Goal: Information Seeking & Learning: Learn about a topic

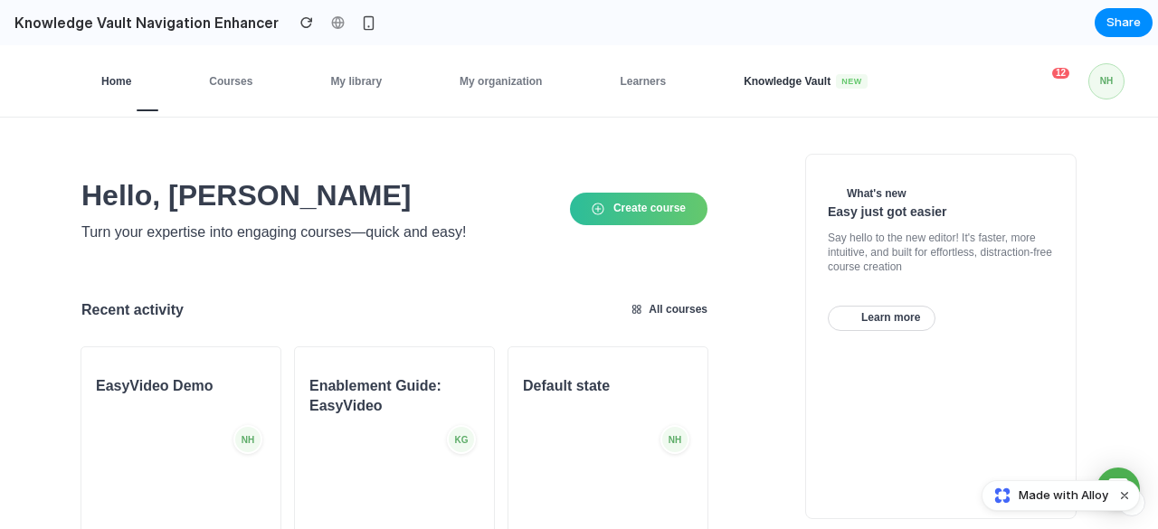
scroll to position [1, 0]
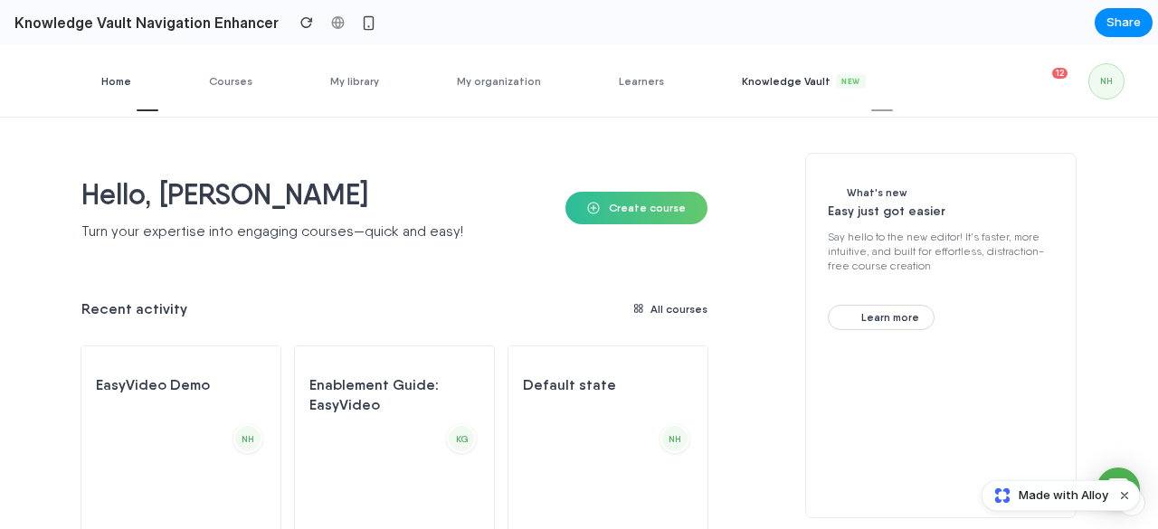
click at [782, 79] on span "Knowledge Vault New" at bounding box center [817, 81] width 151 height 14
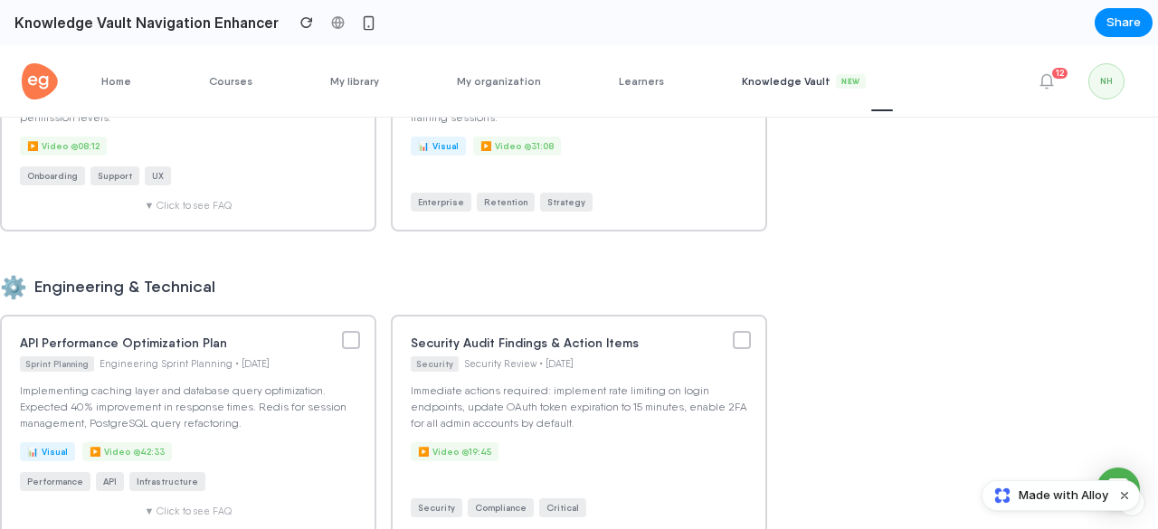
scroll to position [0, 0]
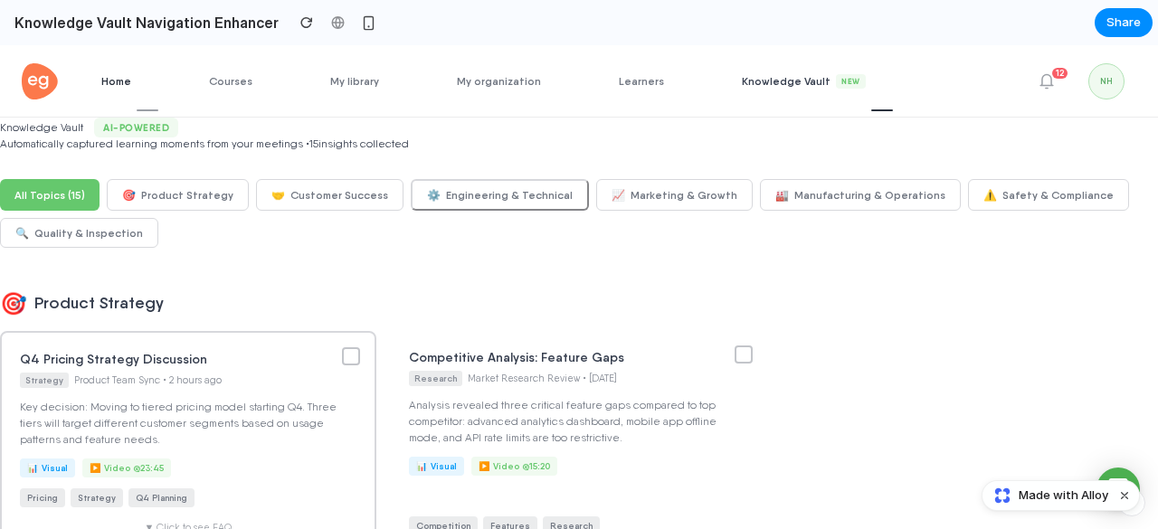
click at [137, 79] on span "Home" at bounding box center [129, 81] width 57 height 14
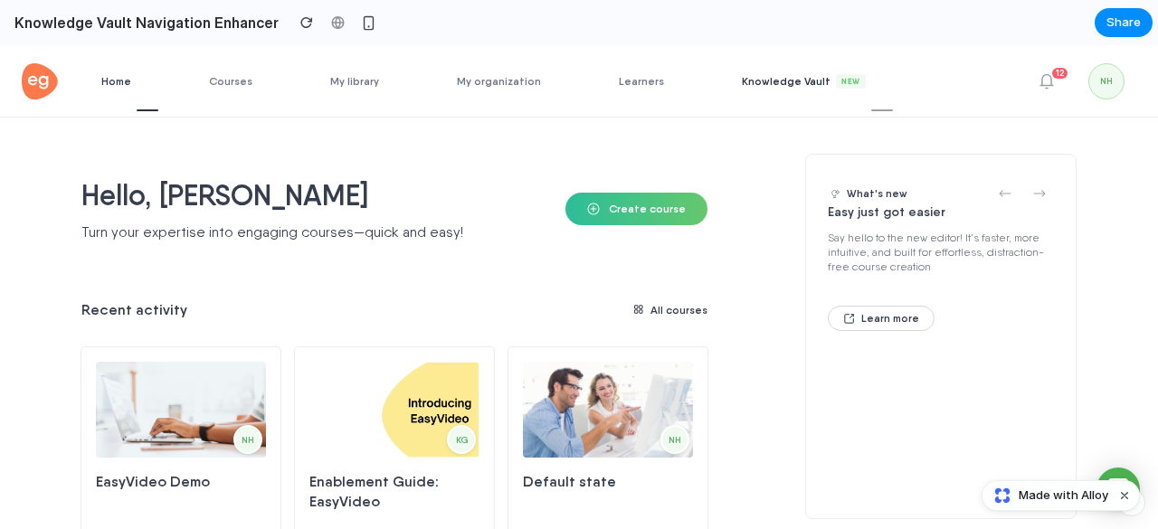
click at [762, 86] on span "Knowledge Vault New" at bounding box center [817, 81] width 151 height 14
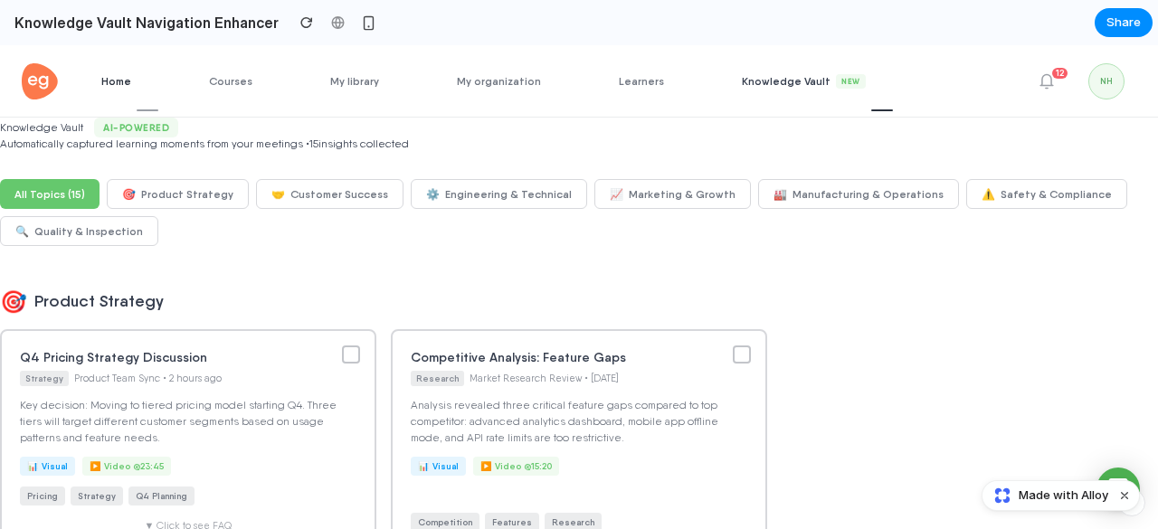
click at [125, 86] on span "Home" at bounding box center [129, 81] width 57 height 14
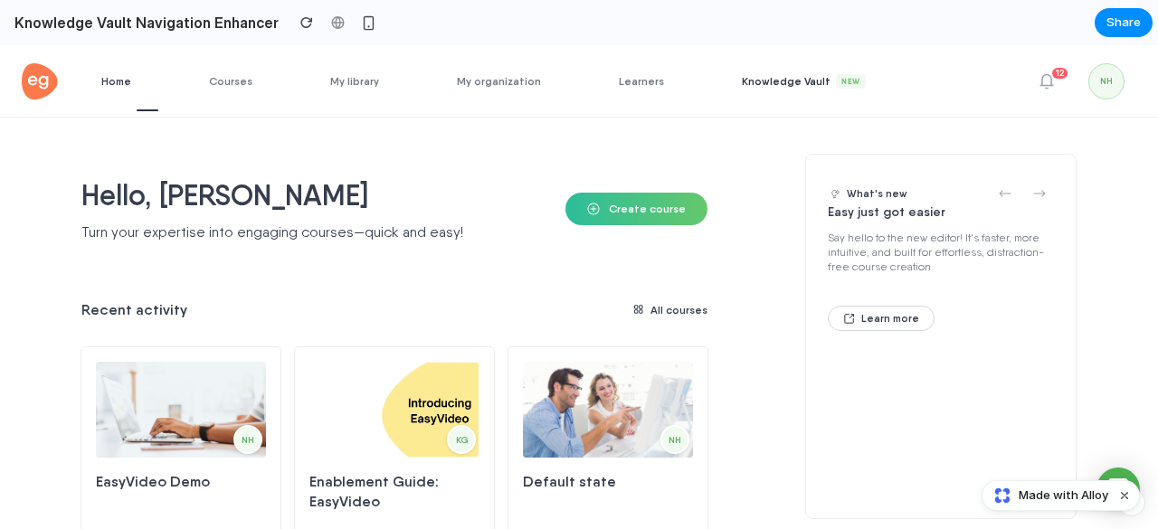
click at [742, 95] on link "Knowledge Vault New" at bounding box center [817, 80] width 151 height 71
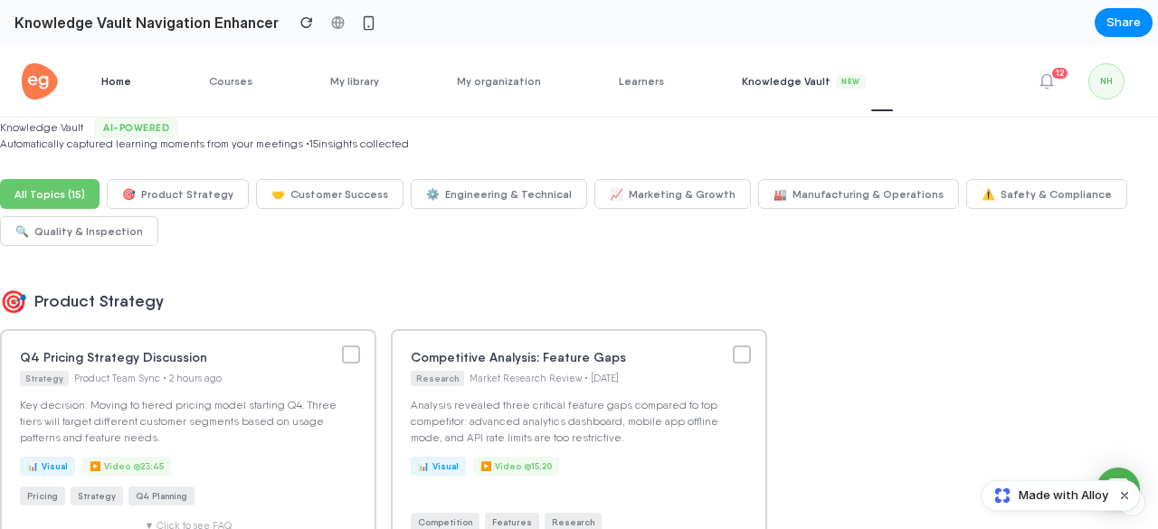
click at [138, 90] on link "Home" at bounding box center [129, 80] width 57 height 71
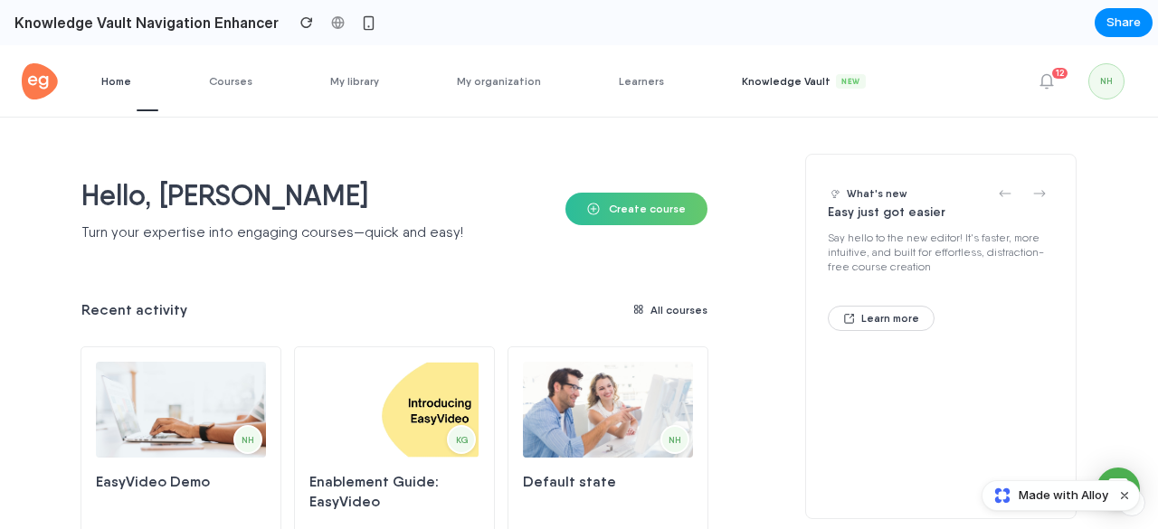
click at [785, 63] on link "Knowledge Vault New" at bounding box center [817, 80] width 151 height 71
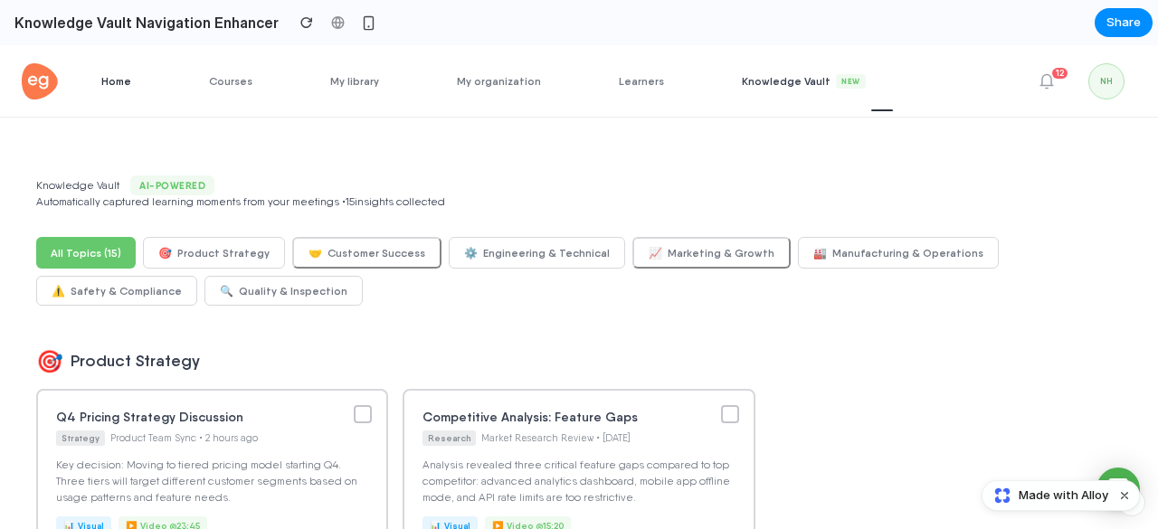
click at [114, 88] on link "Home" at bounding box center [129, 80] width 57 height 71
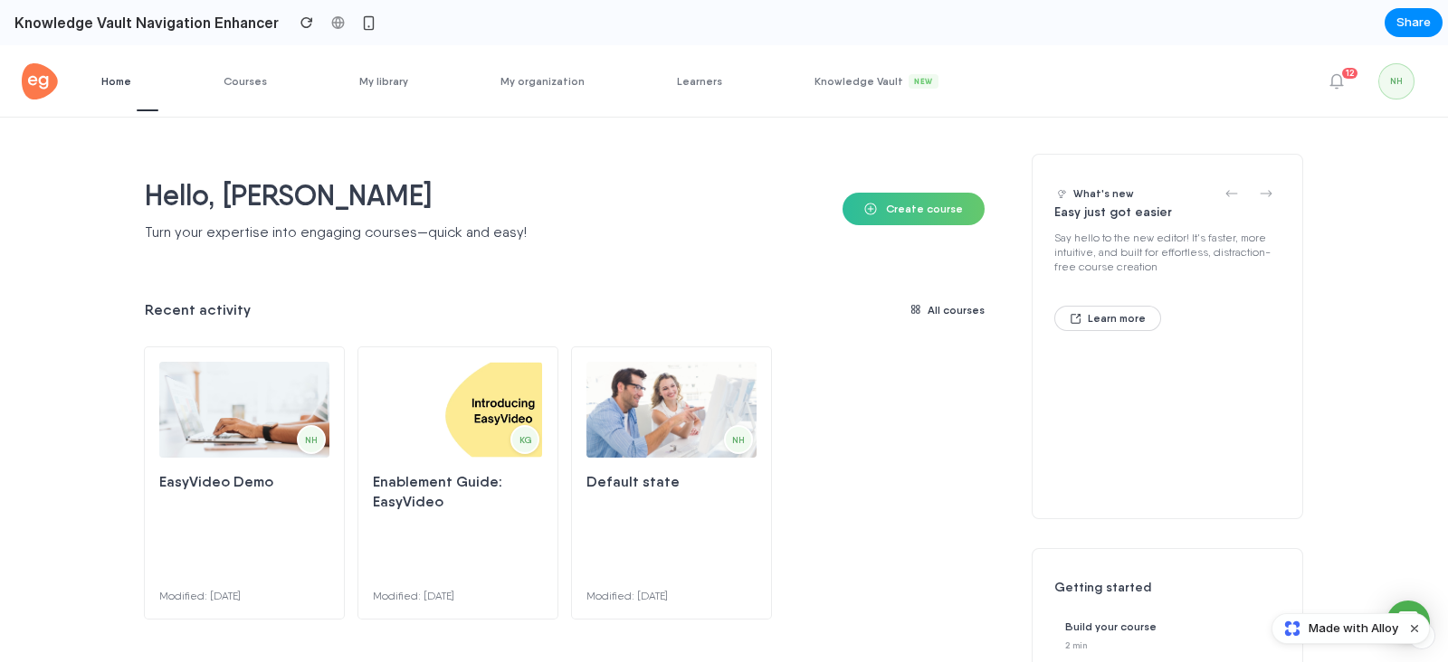
drag, startPoint x: 360, startPoint y: 59, endPoint x: 652, endPoint y: 115, distance: 297.6
click at [652, 115] on ul "Home Courses My library My organization Learners Knowledge Vault New" at bounding box center [533, 80] width 864 height 71
click at [822, 76] on span "Knowledge Vault New" at bounding box center [889, 81] width 151 height 14
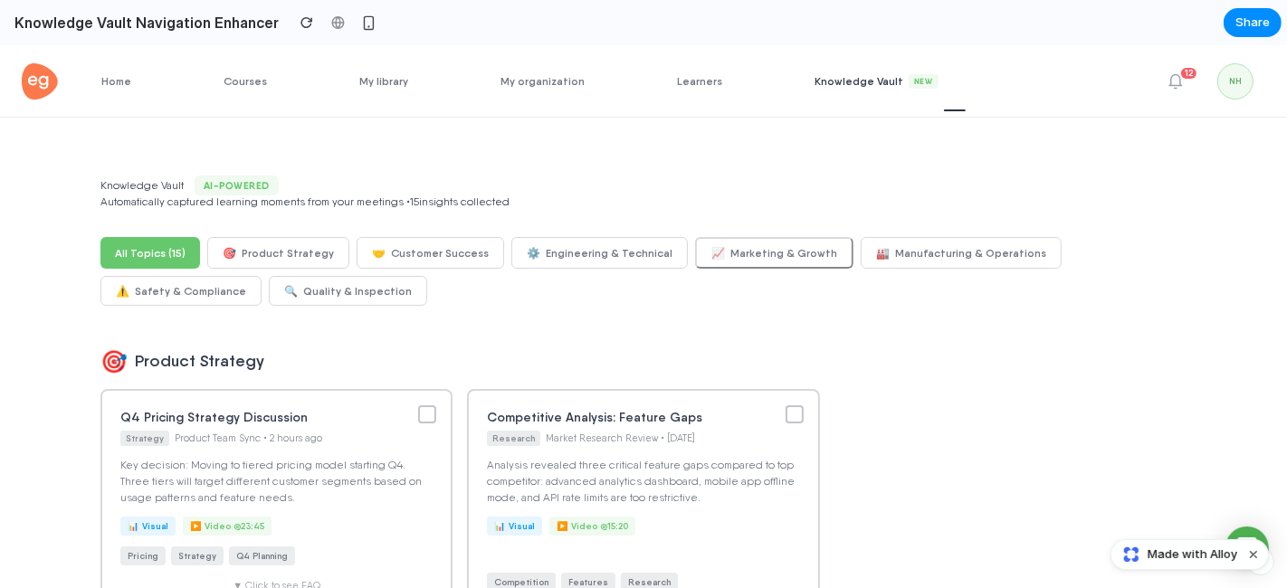
drag, startPoint x: 428, startPoint y: 79, endPoint x: 706, endPoint y: 146, distance: 285.7
click at [706, 146] on div "Home Courses My library My organization Learners Knowledge Vault New AI Rolepla…" at bounding box center [643, 353] width 1287 height 470
click at [160, 83] on ul "Home Courses My library My organization Learners Knowledge Vault New" at bounding box center [533, 80] width 864 height 71
click at [100, 76] on div "Home Courses My library My organization Learners Knowledge Vault New AI Rolepla…" at bounding box center [643, 81] width 1287 height 72
click at [120, 89] on link "Home" at bounding box center [129, 80] width 57 height 71
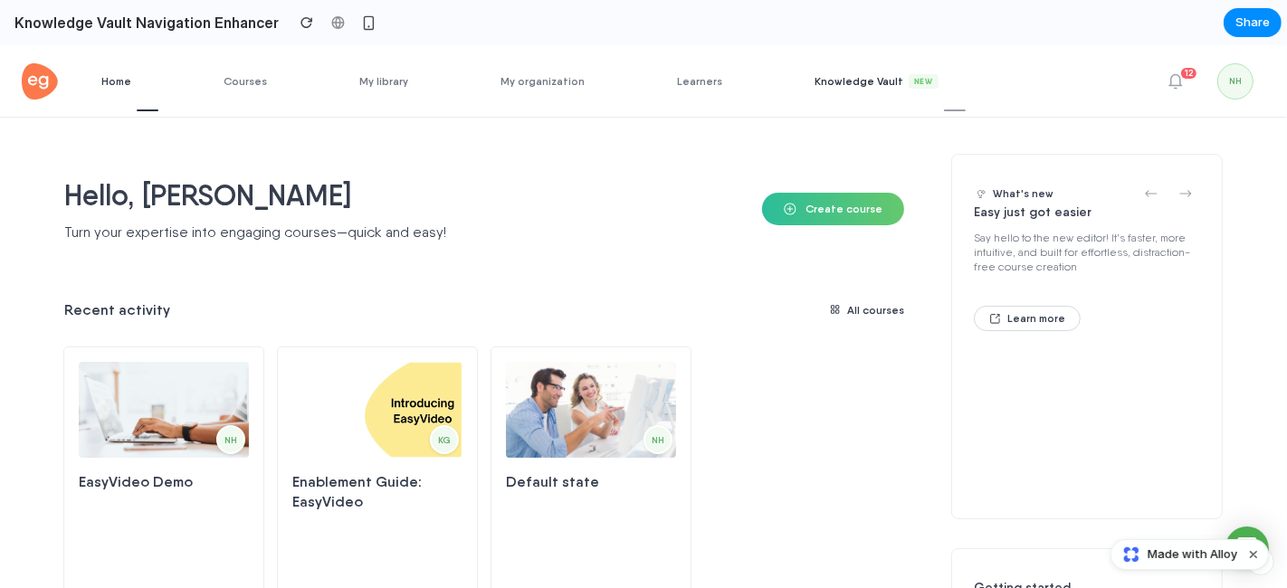
click at [845, 86] on span "Knowledge Vault New" at bounding box center [889, 81] width 151 height 14
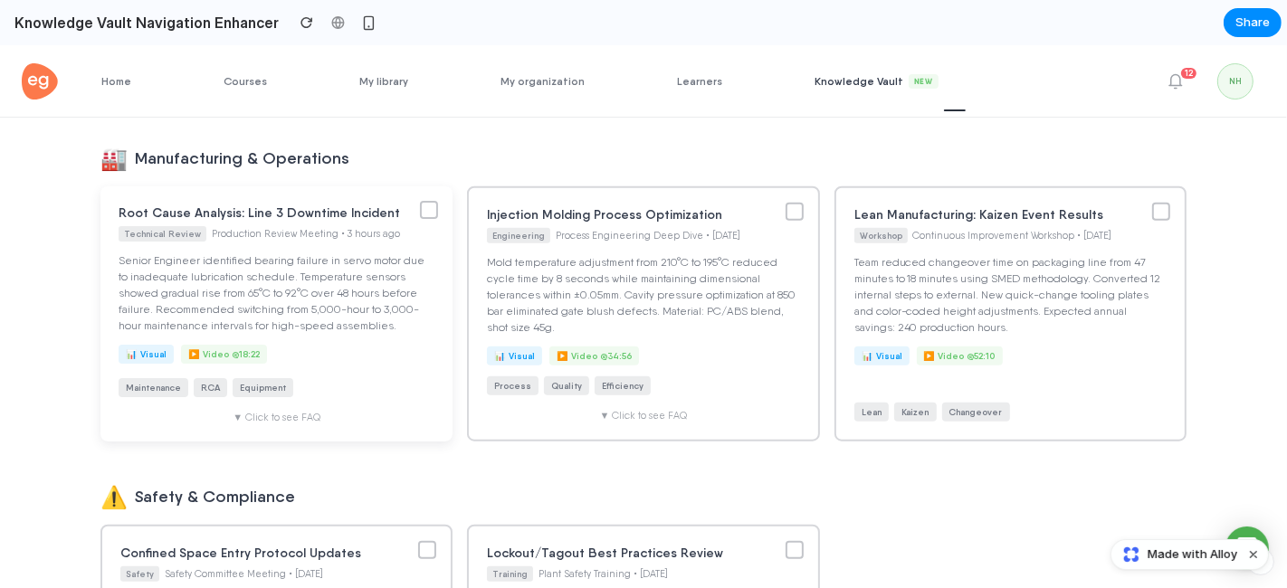
scroll to position [1457, 0]
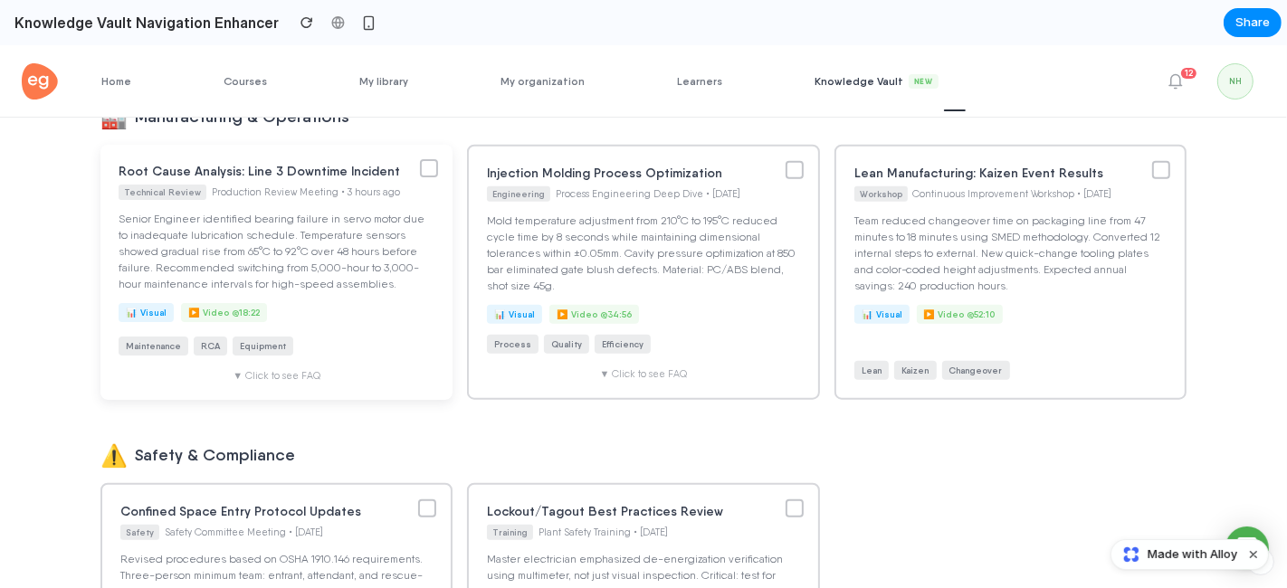
click at [294, 378] on div "▼ Click to see FAQ" at bounding box center [277, 376] width 316 height 12
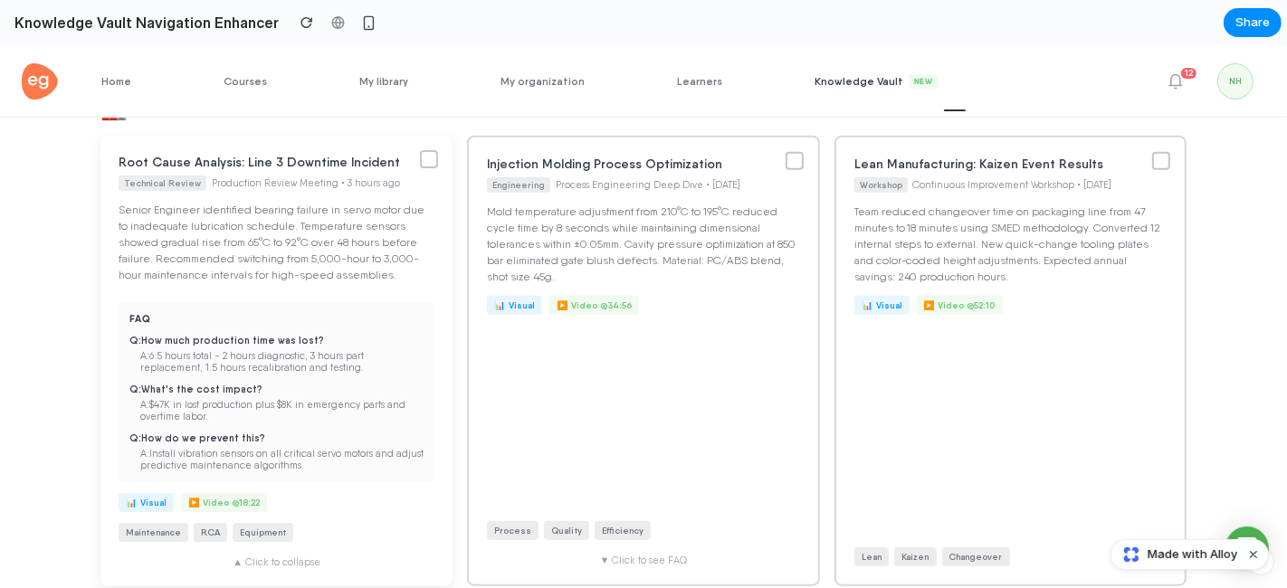
scroll to position [1515, 0]
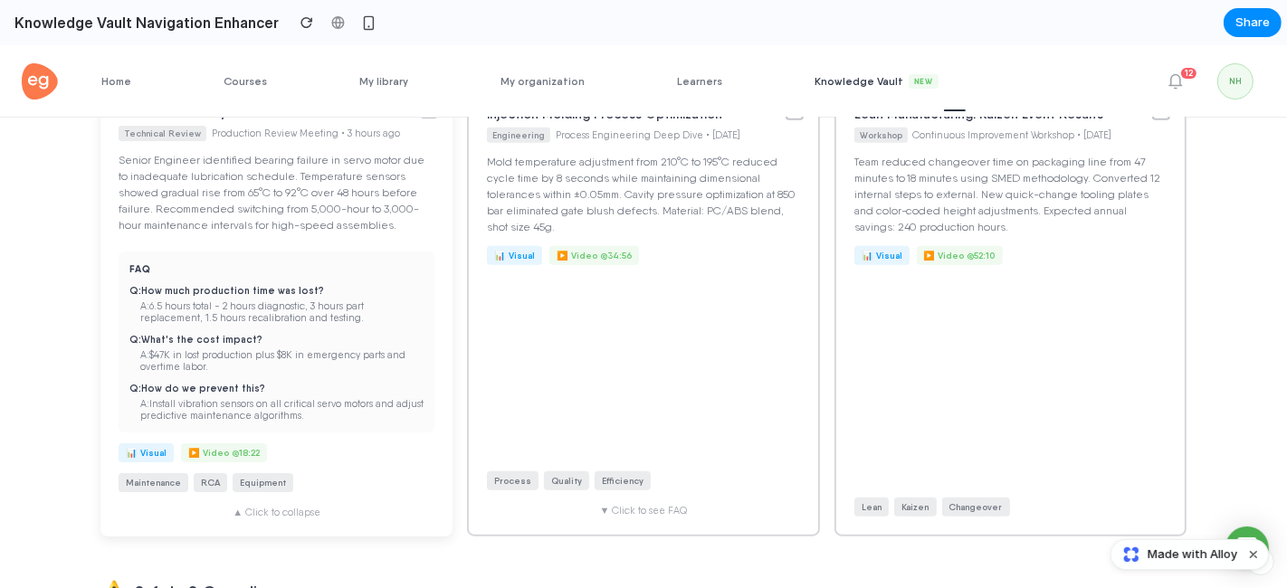
click at [291, 517] on div "▲ Click to collapse" at bounding box center [277, 513] width 316 height 12
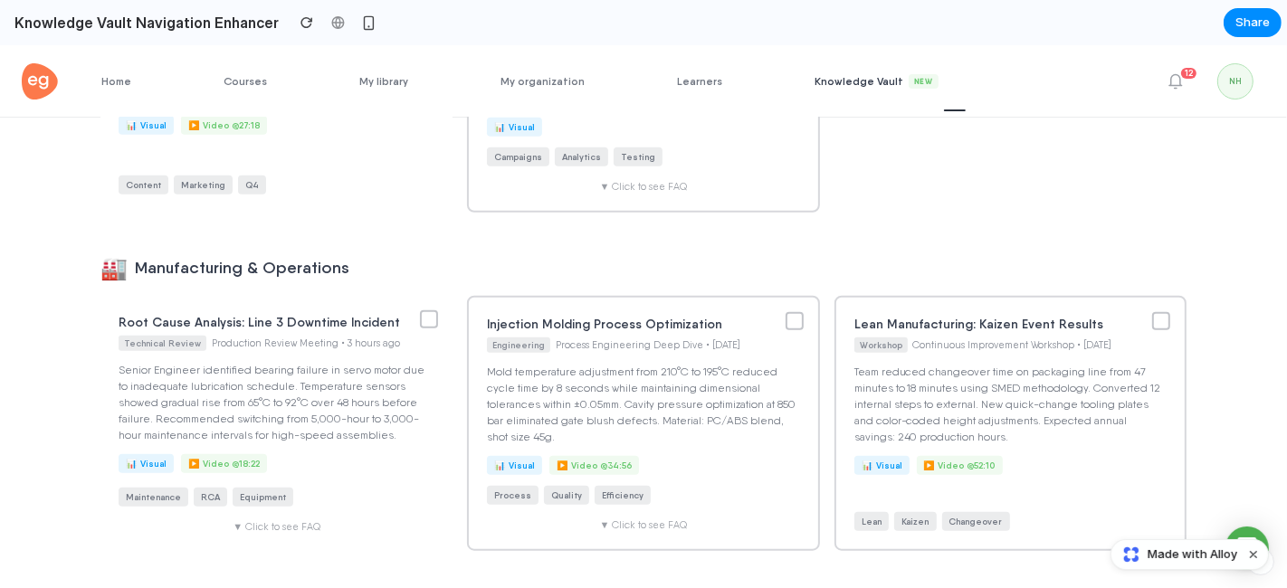
scroll to position [1303, 0]
click at [420, 331] on div at bounding box center [429, 322] width 18 height 18
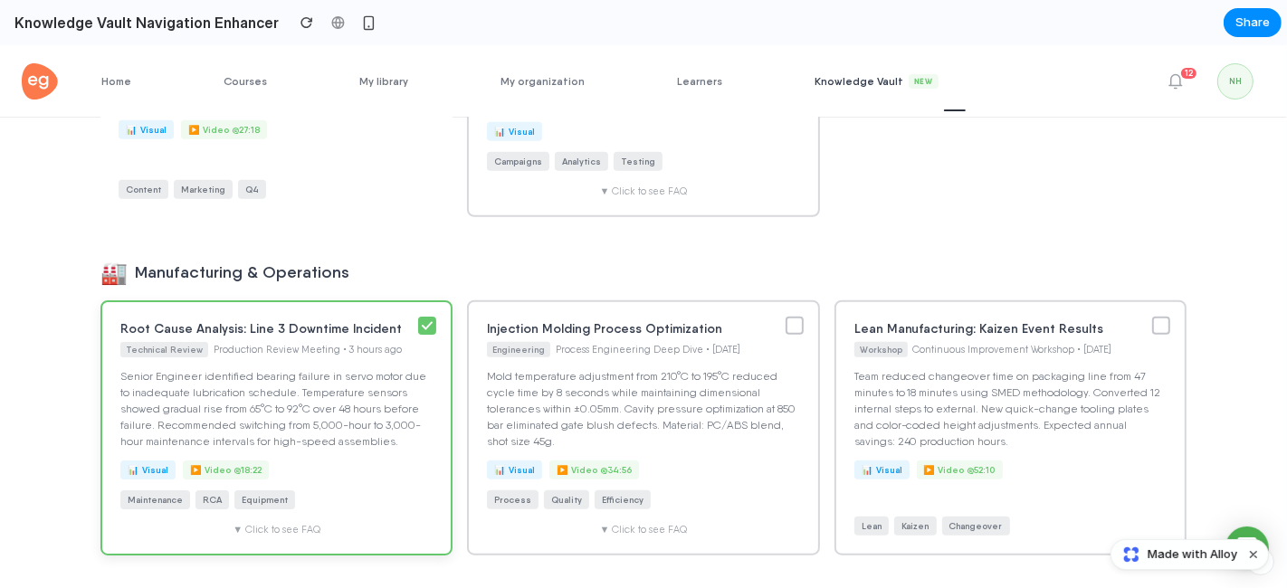
click at [418, 335] on div at bounding box center [427, 326] width 18 height 18
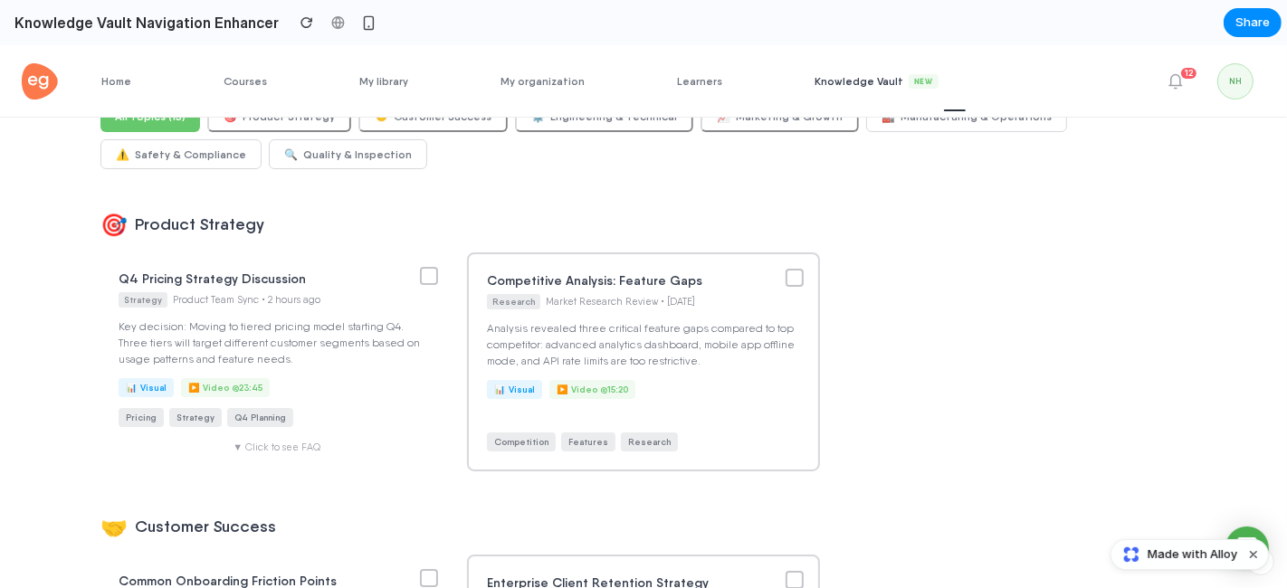
scroll to position [138, 0]
click at [421, 280] on div at bounding box center [429, 275] width 18 height 18
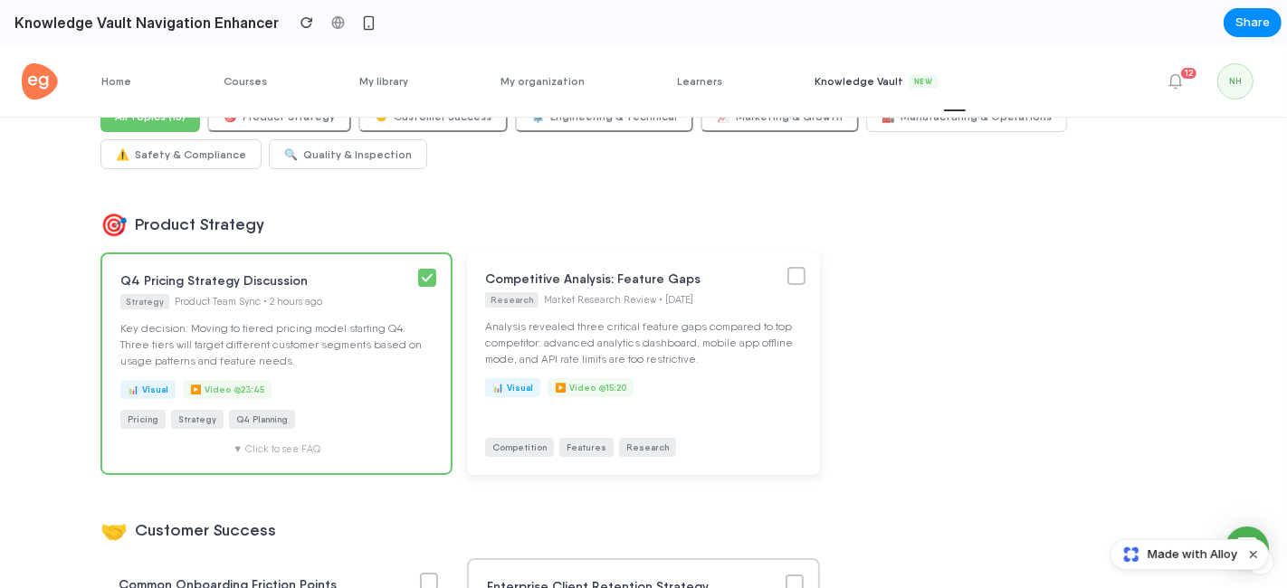
click at [794, 280] on div at bounding box center [796, 276] width 18 height 18
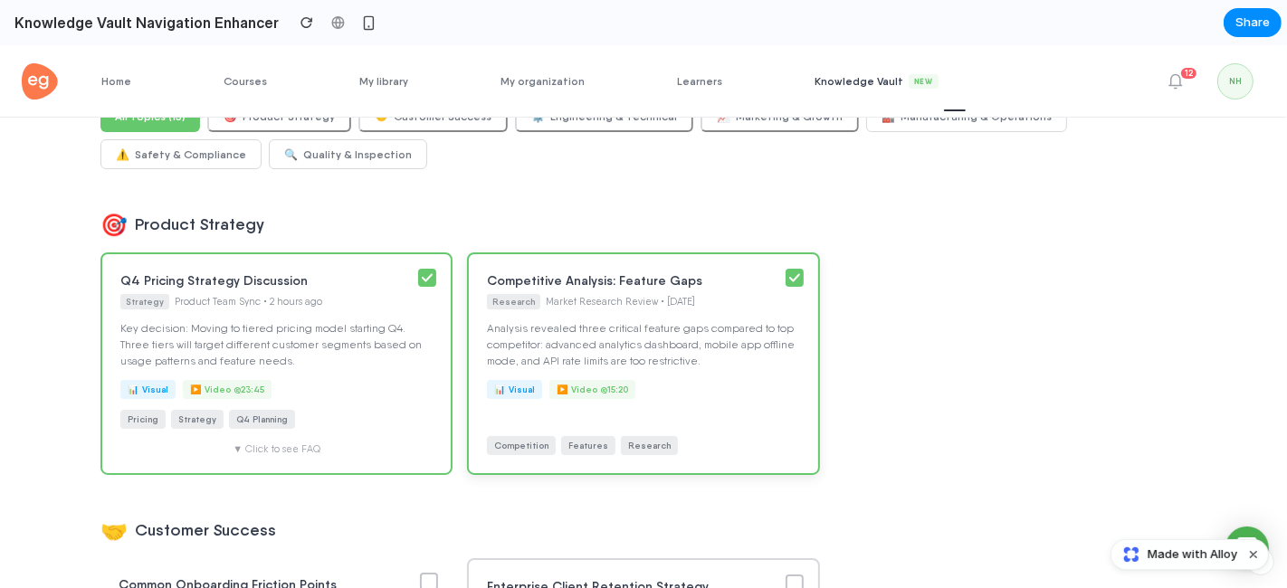
scroll to position [0, 0]
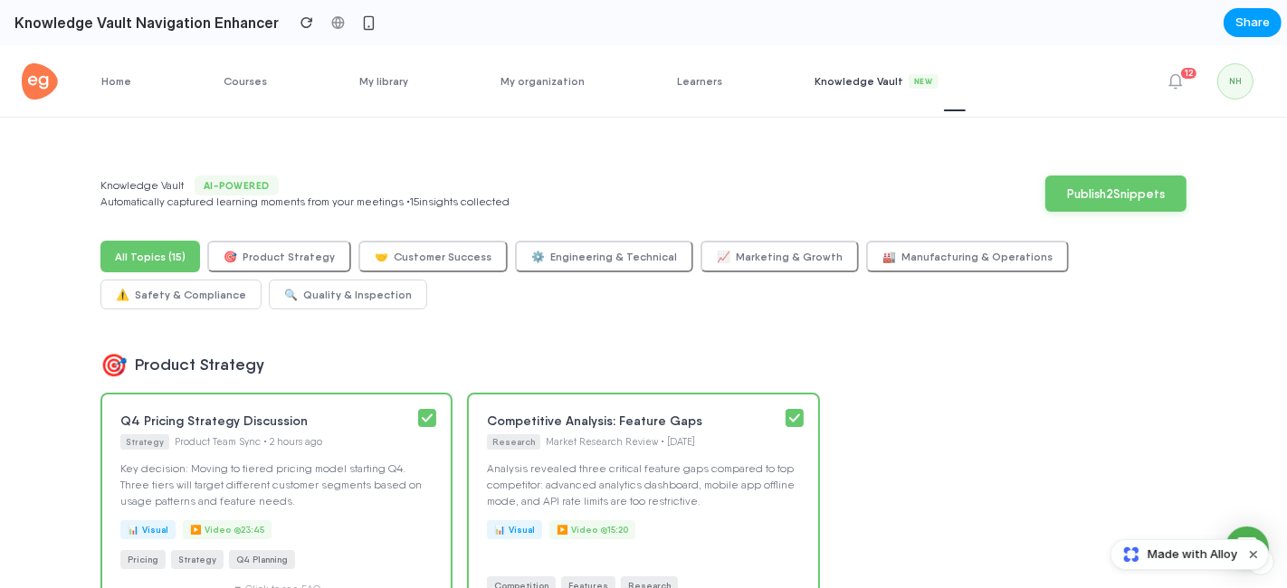
click at [1157, 29] on span "Share" at bounding box center [1252, 23] width 34 height 18
